Goal: Task Accomplishment & Management: Use online tool/utility

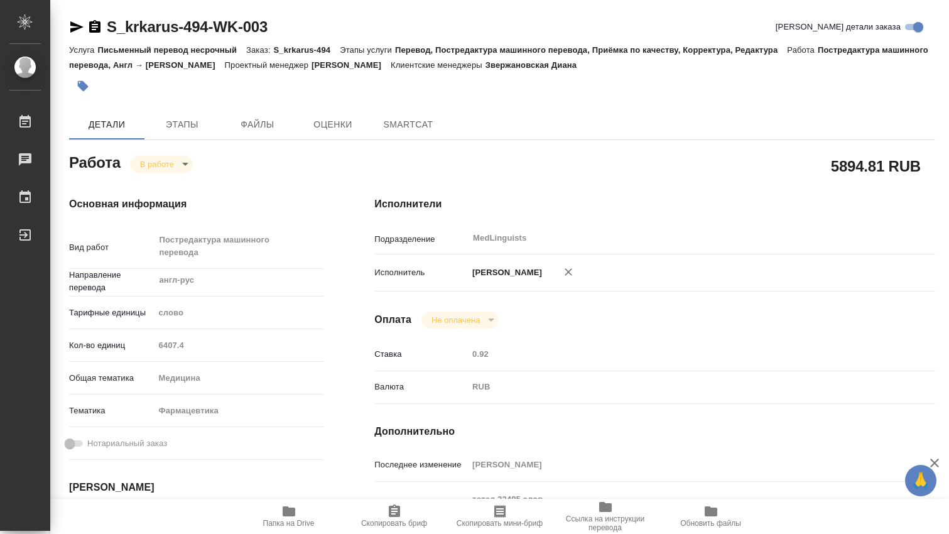
type textarea "x"
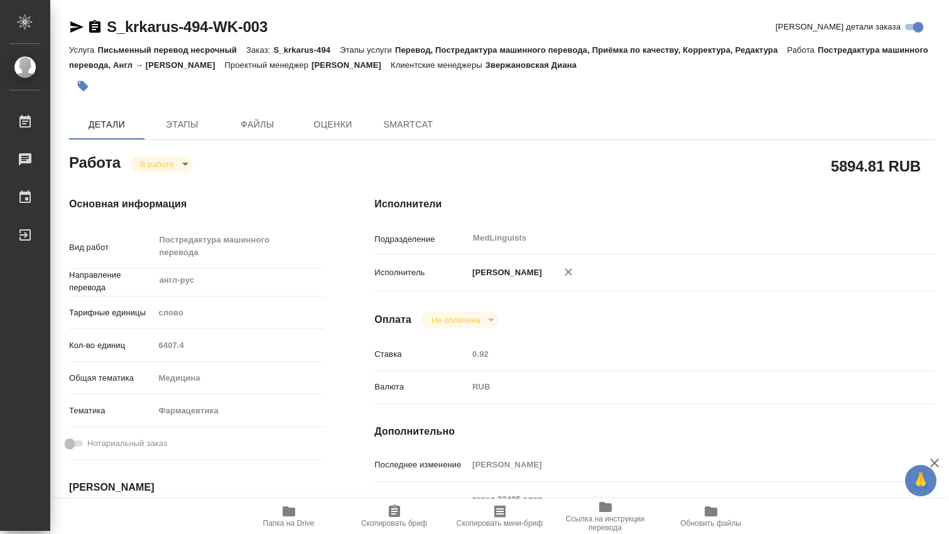
type textarea "x"
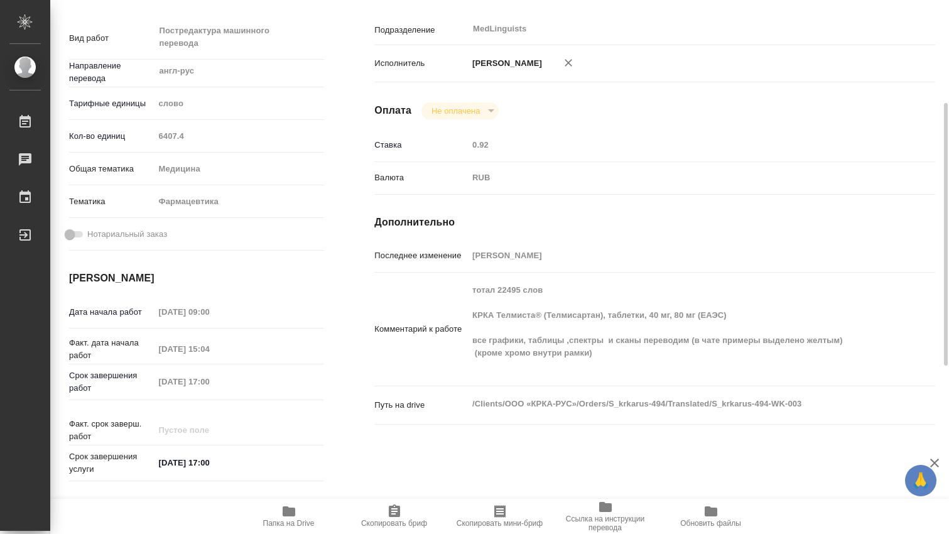
scroll to position [418, 0]
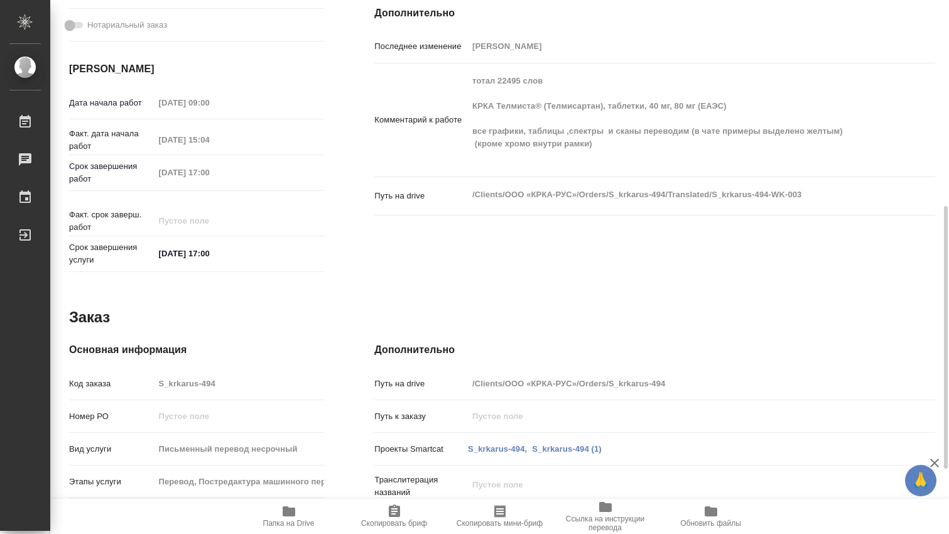
type textarea "x"
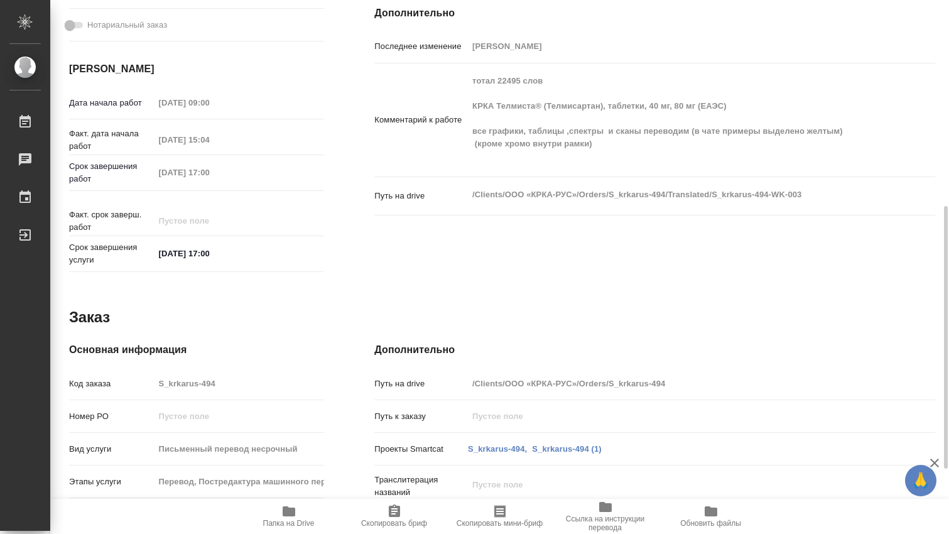
type textarea "x"
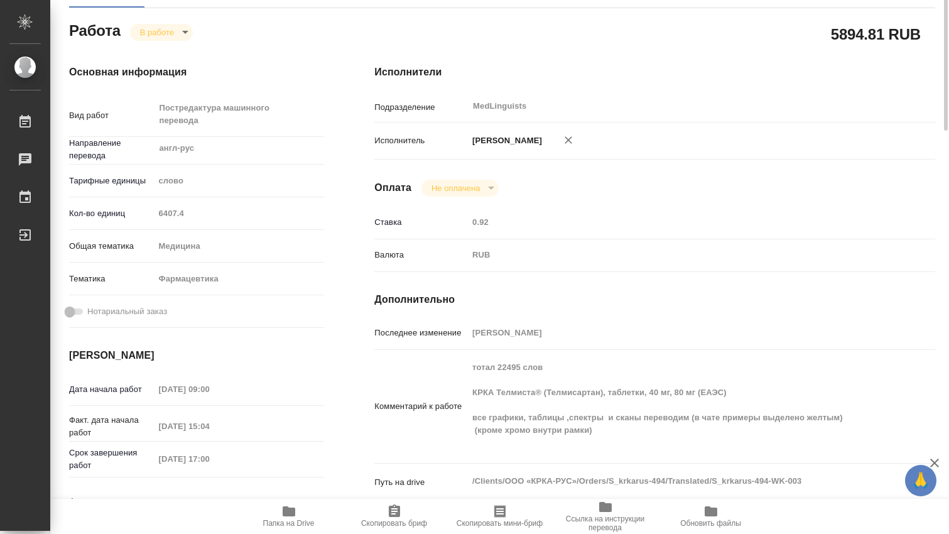
scroll to position [0, 0]
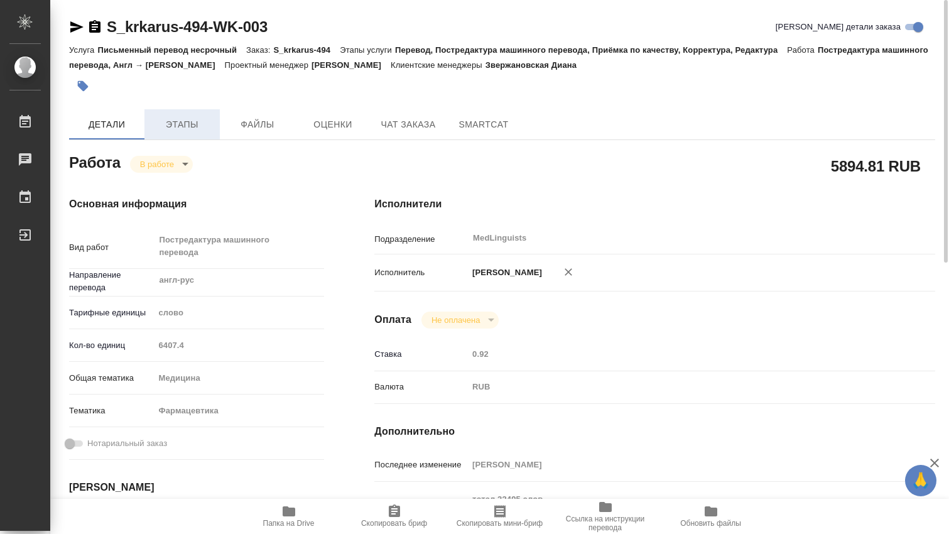
click at [199, 127] on span "Этапы" at bounding box center [182, 125] width 60 height 16
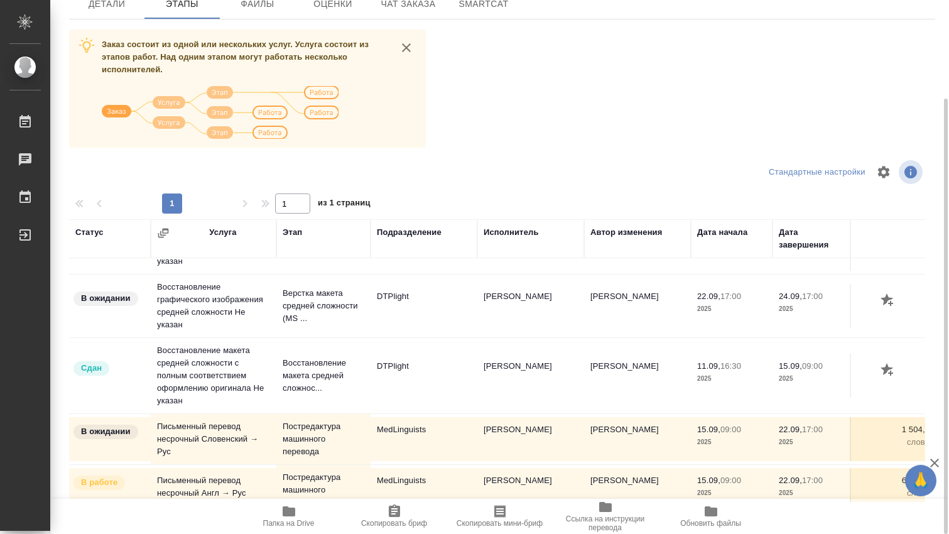
scroll to position [109, 0]
